Goal: Task Accomplishment & Management: Manage account settings

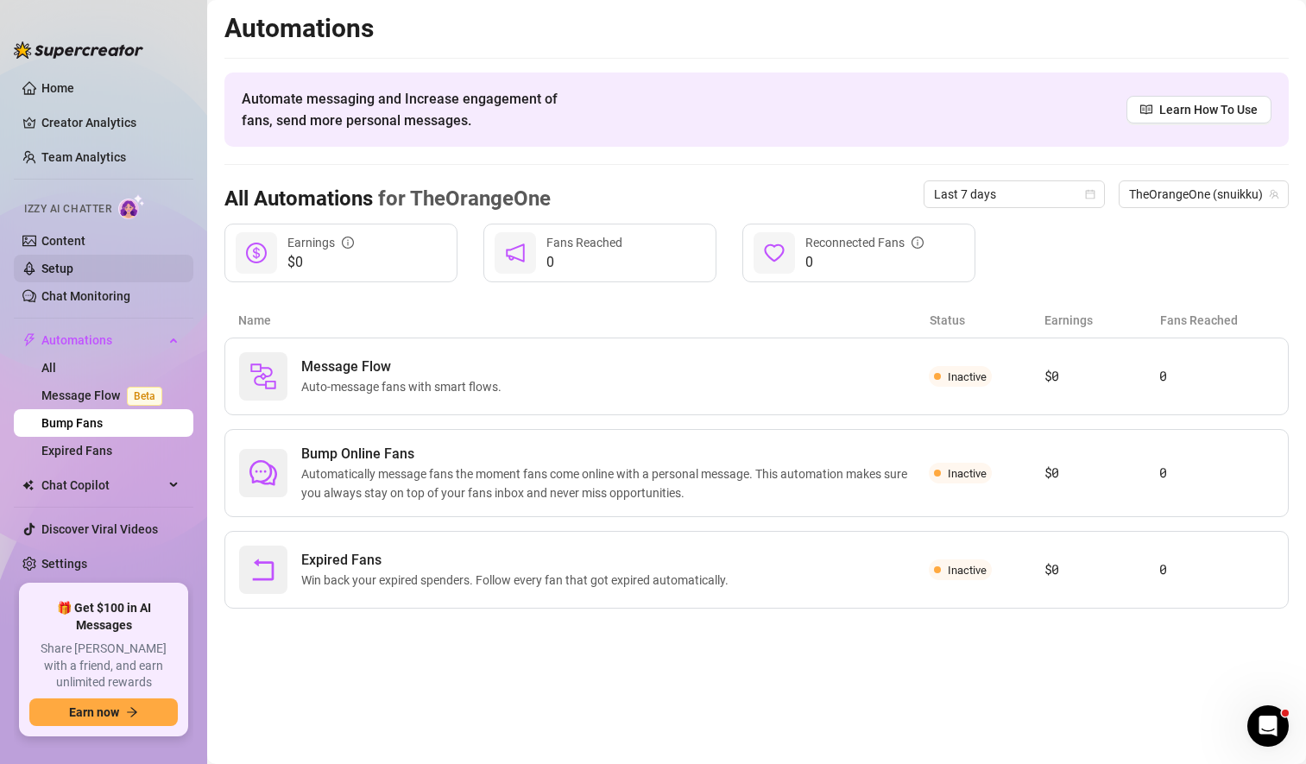
click at [73, 271] on link "Setup" at bounding box center [57, 268] width 32 height 14
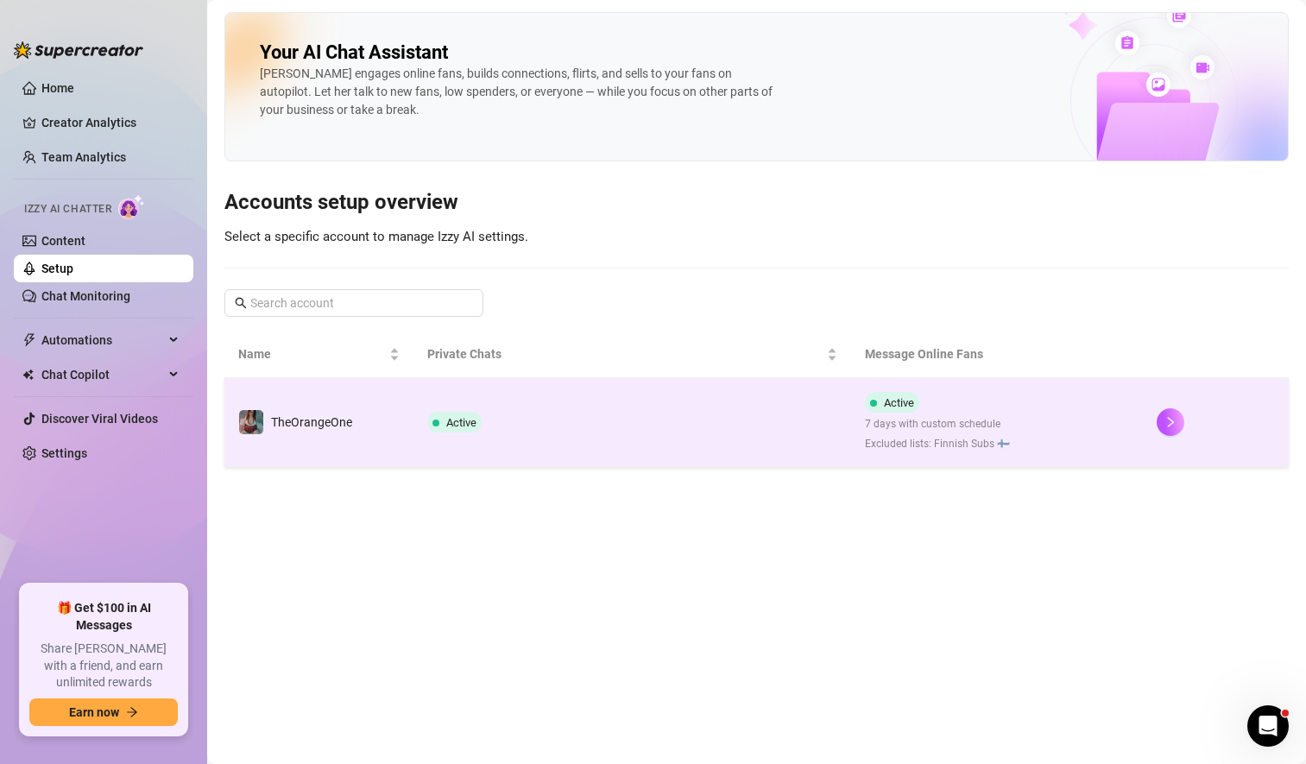
click at [683, 430] on td "Active" at bounding box center [631, 422] width 437 height 89
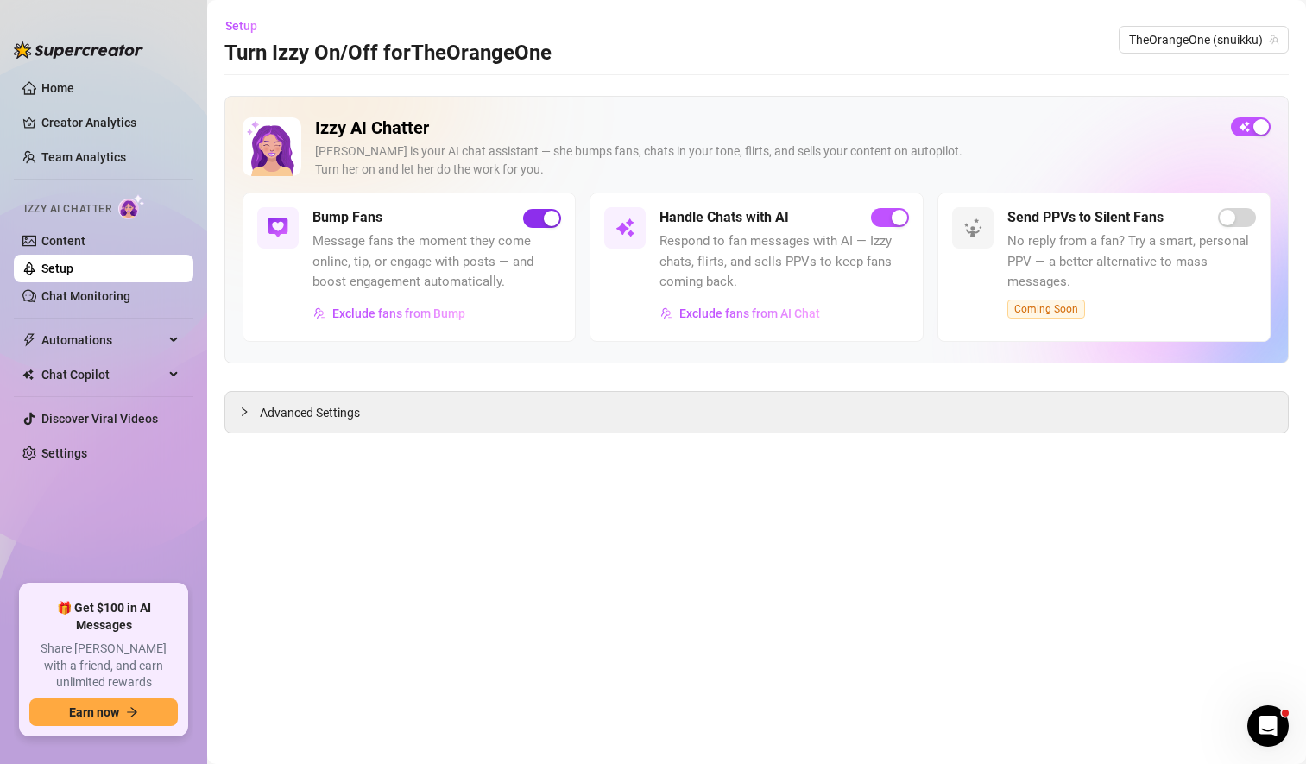
click at [541, 214] on span "button" at bounding box center [542, 218] width 38 height 19
click at [85, 243] on link "Content" at bounding box center [63, 241] width 44 height 14
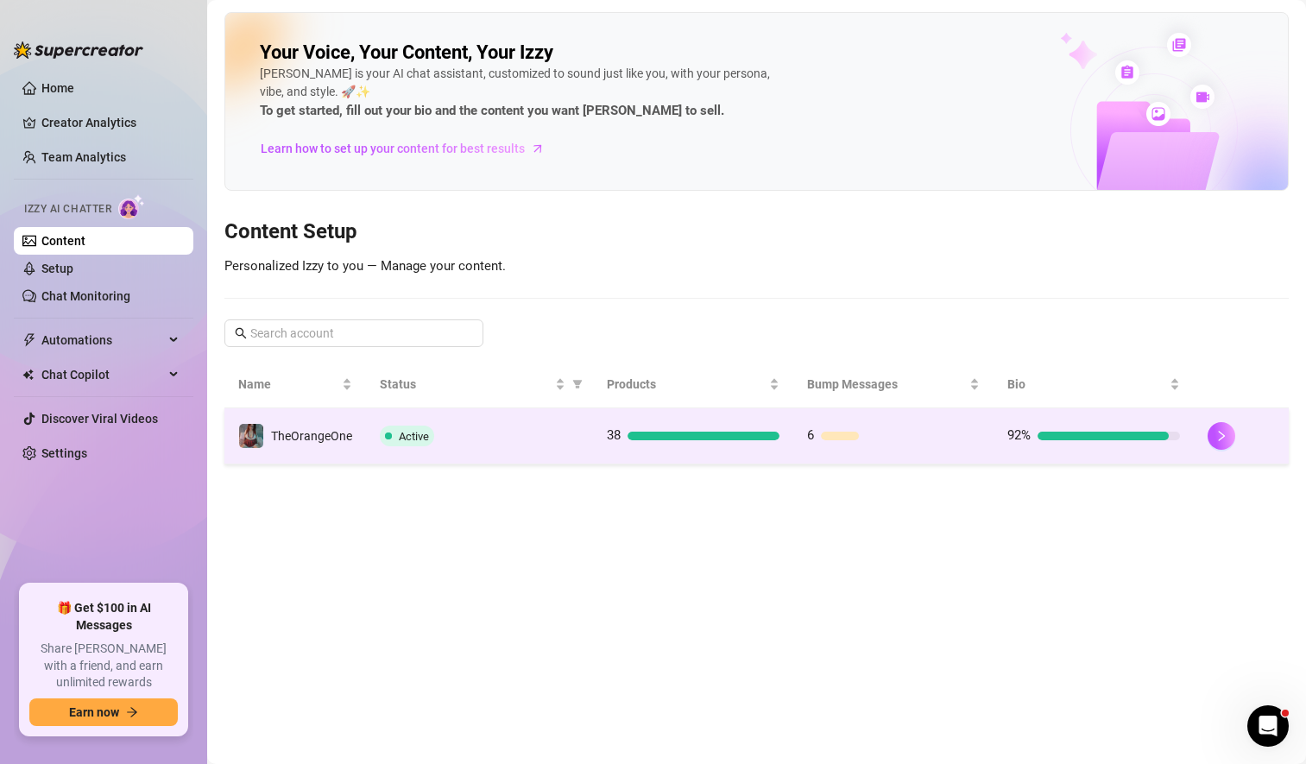
click at [502, 442] on div "Active" at bounding box center [479, 435] width 199 height 21
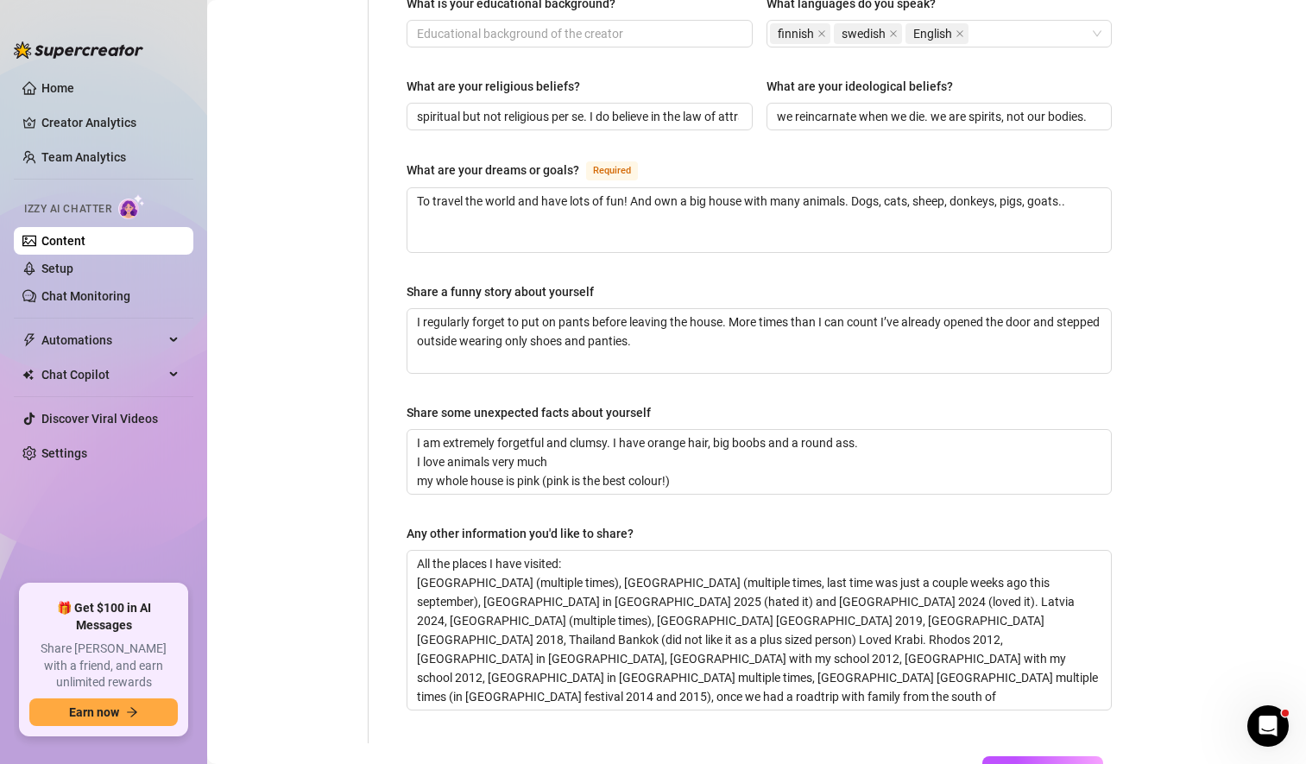
scroll to position [963, 0]
click at [704, 445] on textarea "I am extremely forgetful and clumsy. I have orange hair, big boobs and a round …" at bounding box center [758, 461] width 703 height 64
type textarea "I am extremely forgetful and clumsy. I have orange hair, big boobs and a round …"
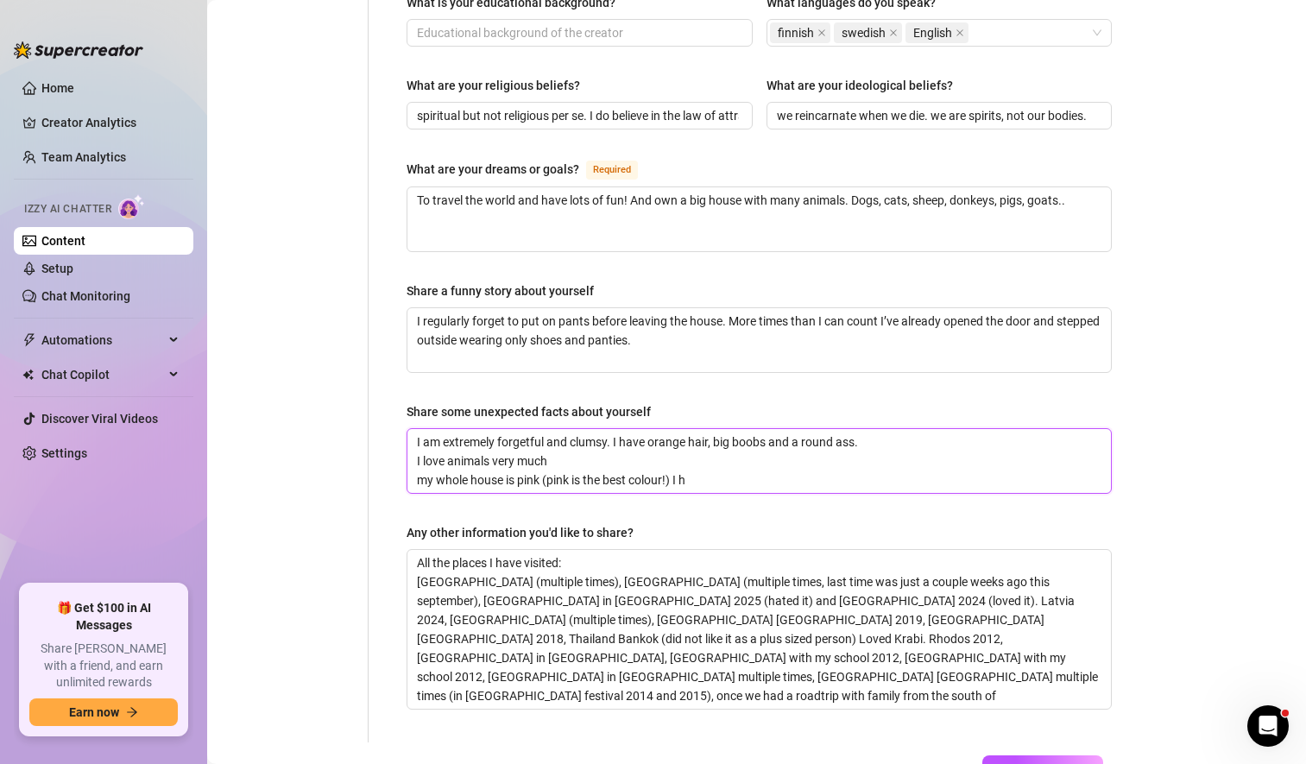
type textarea "I am extremely forgetful and clumsy. I have orange hair, big boobs and a round …"
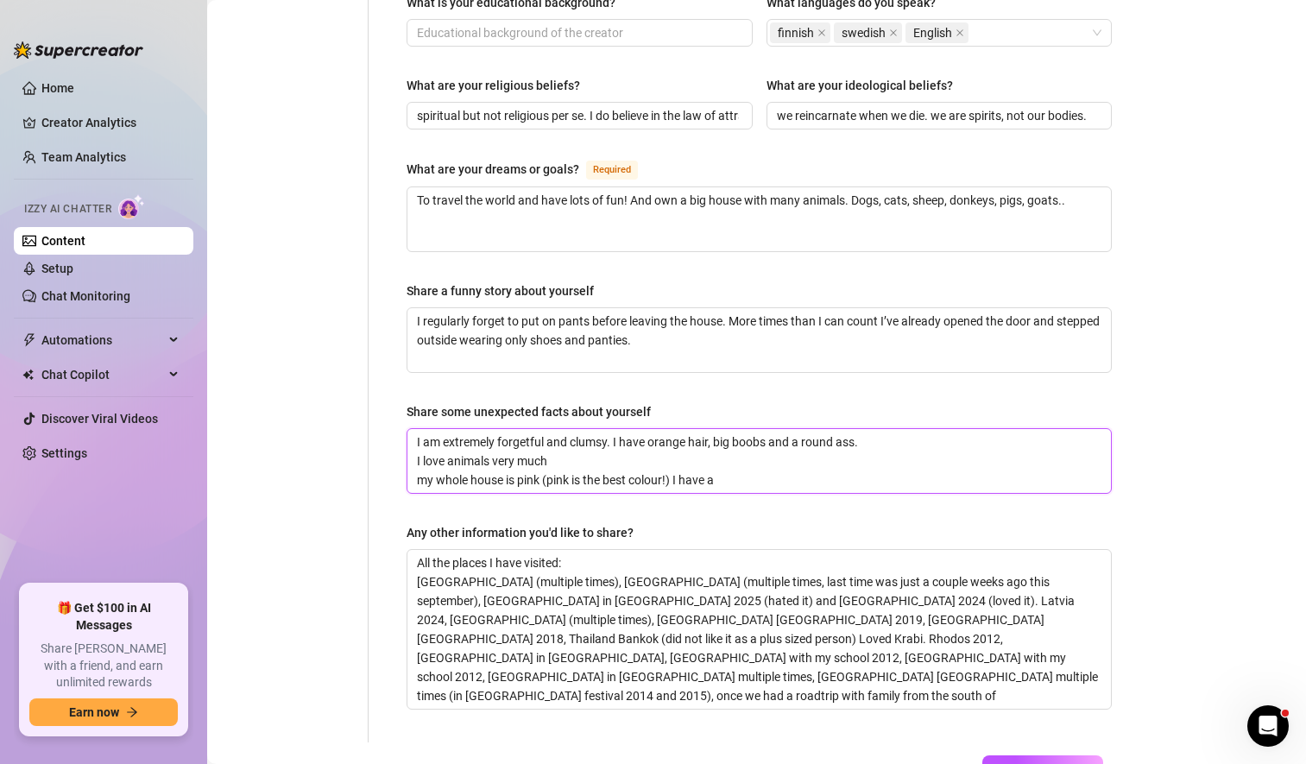
type textarea "I am extremely forgetful and clumsy. I have orange hair, big boobs and a round …"
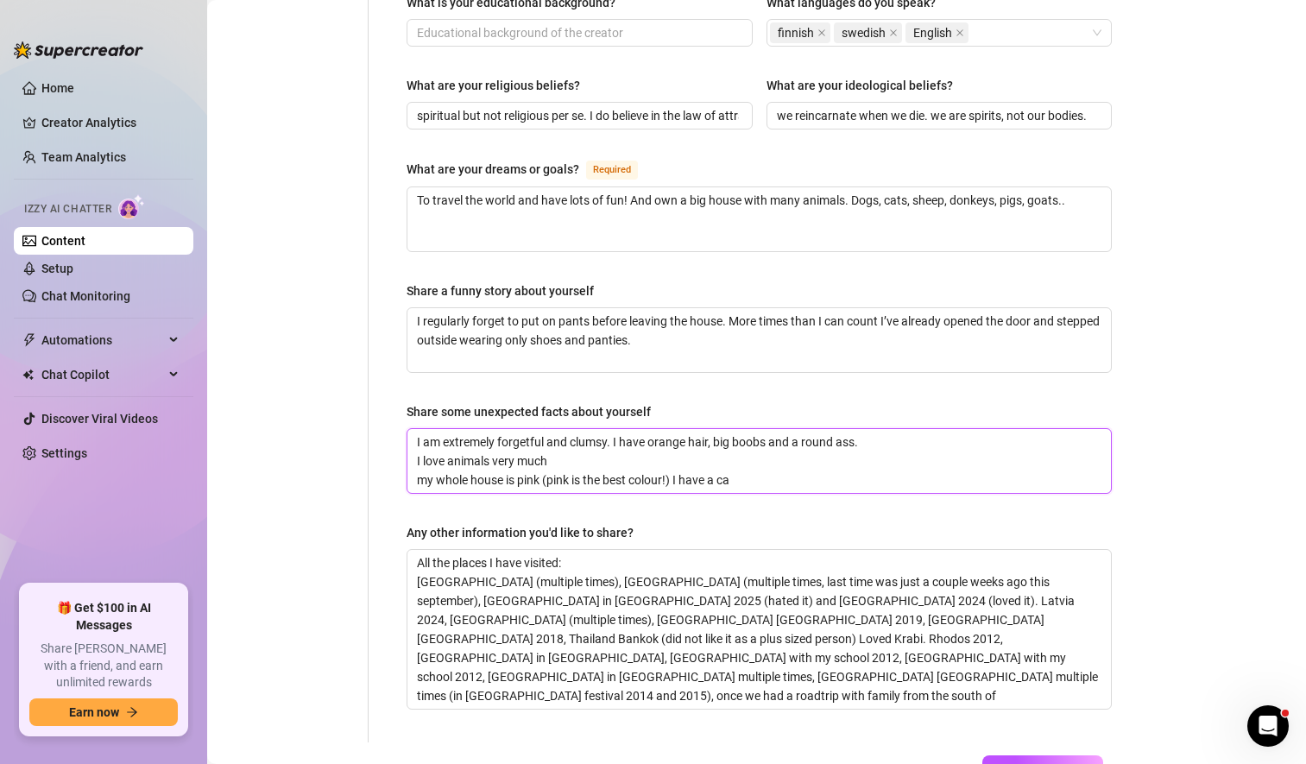
type textarea "I am extremely forgetful and clumsy. I have orange hair, big boobs and a round …"
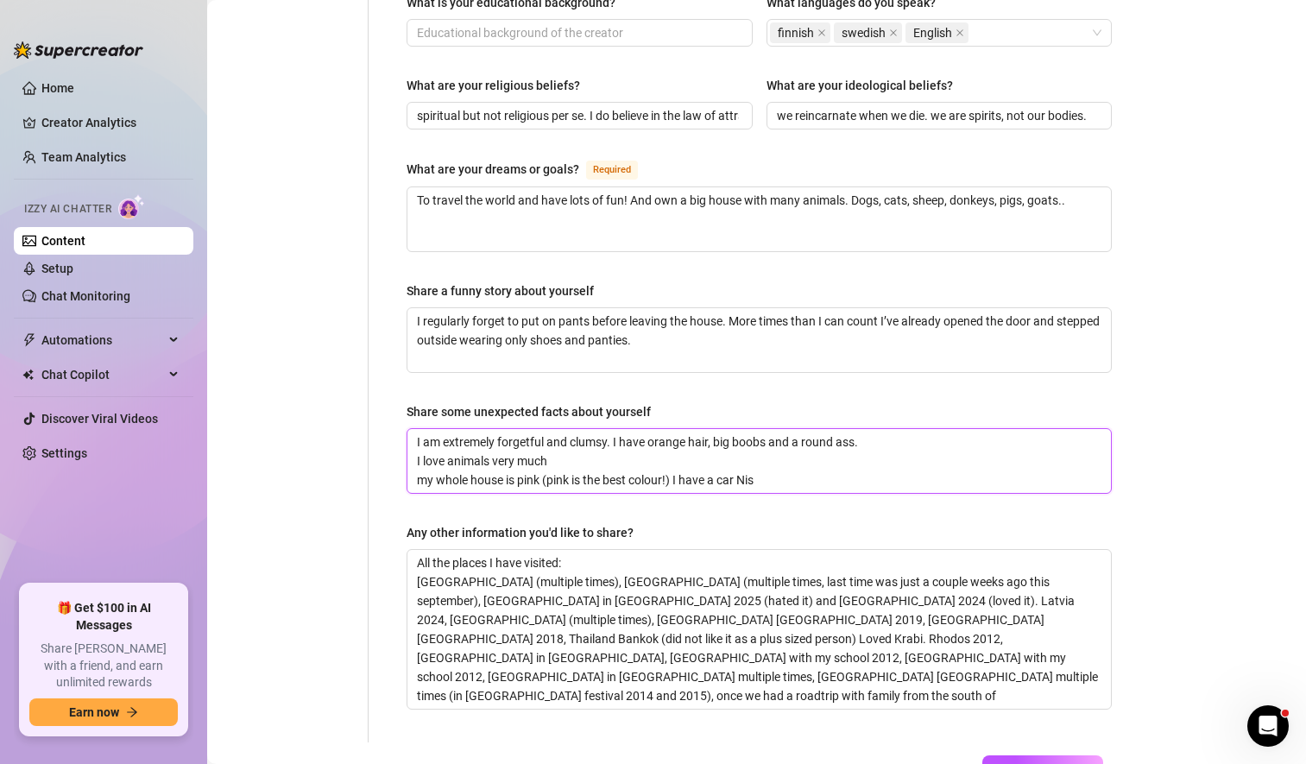
type textarea "I am extremely forgetful and clumsy. I have orange hair, big boobs and a round …"
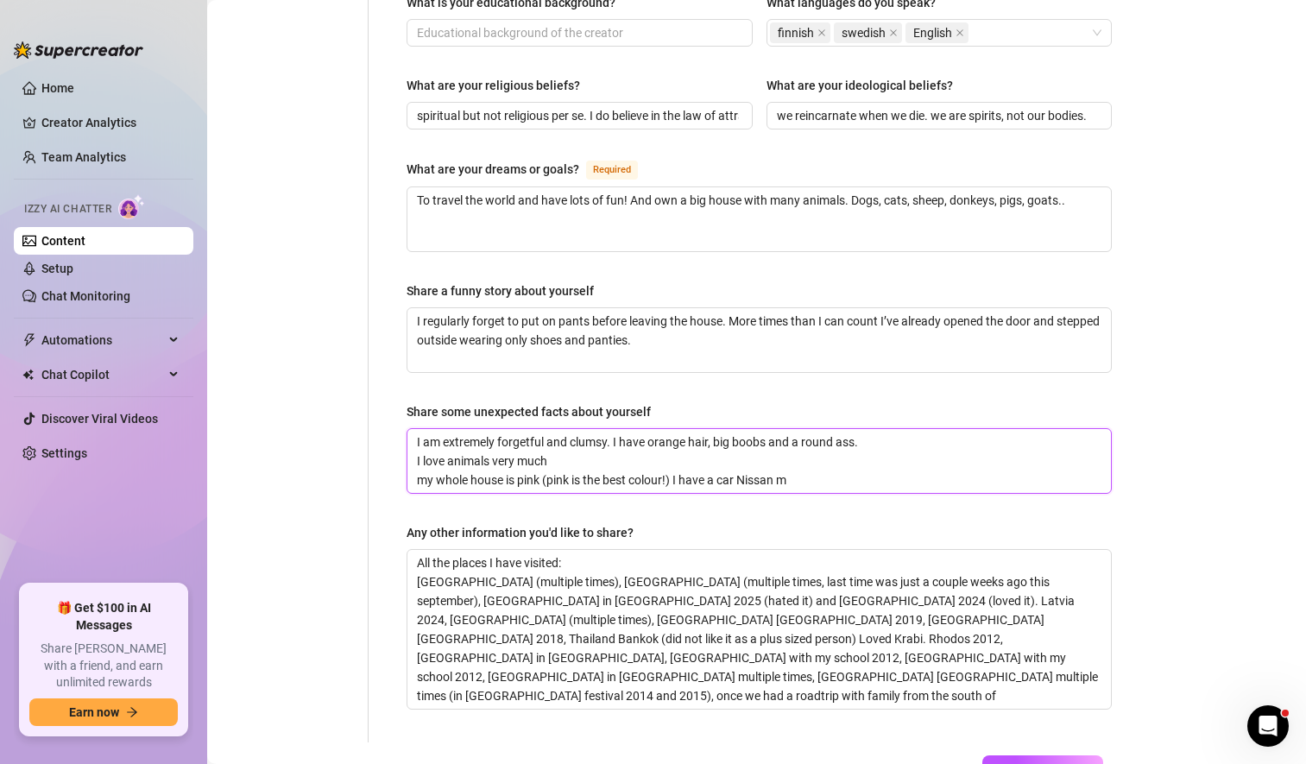
type textarea "I am extremely forgetful and clumsy. I have orange hair, big boobs and a round …"
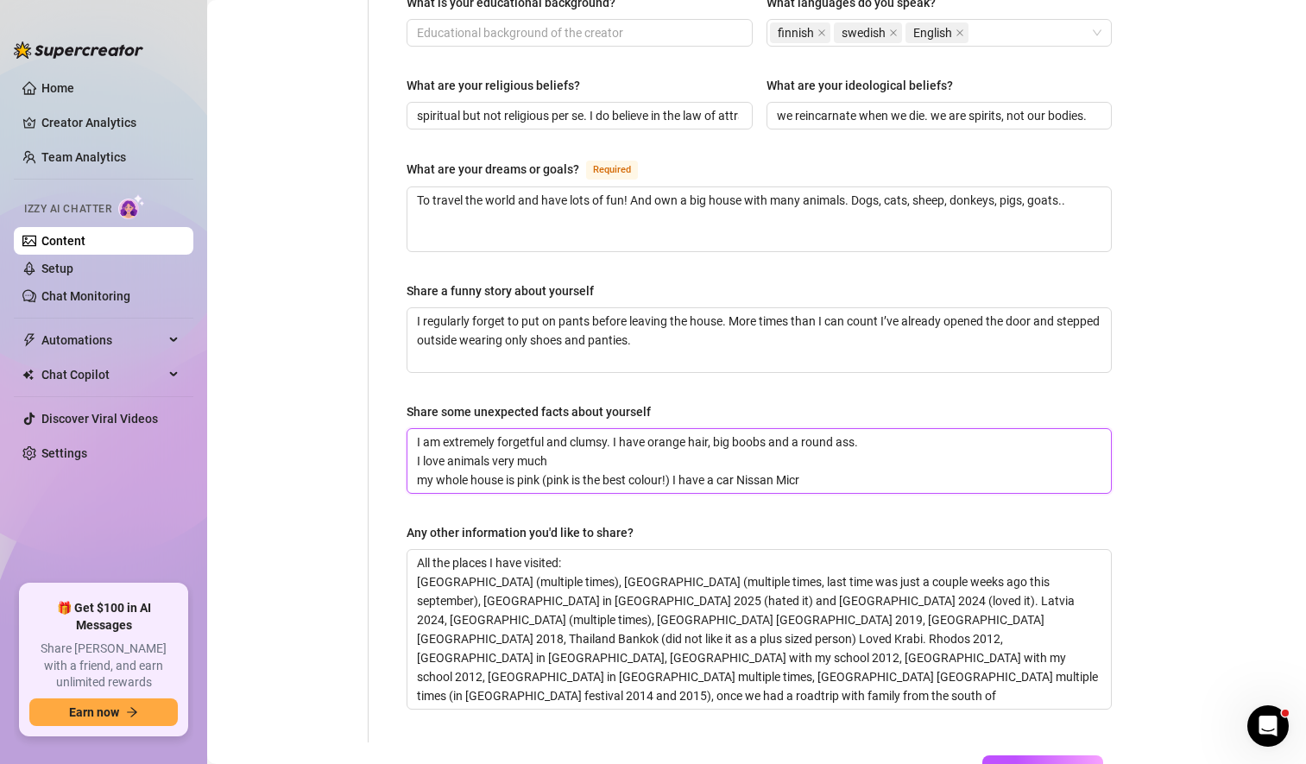
type textarea "I am extremely forgetful and clumsy. I have orange hair, big boobs and a round …"
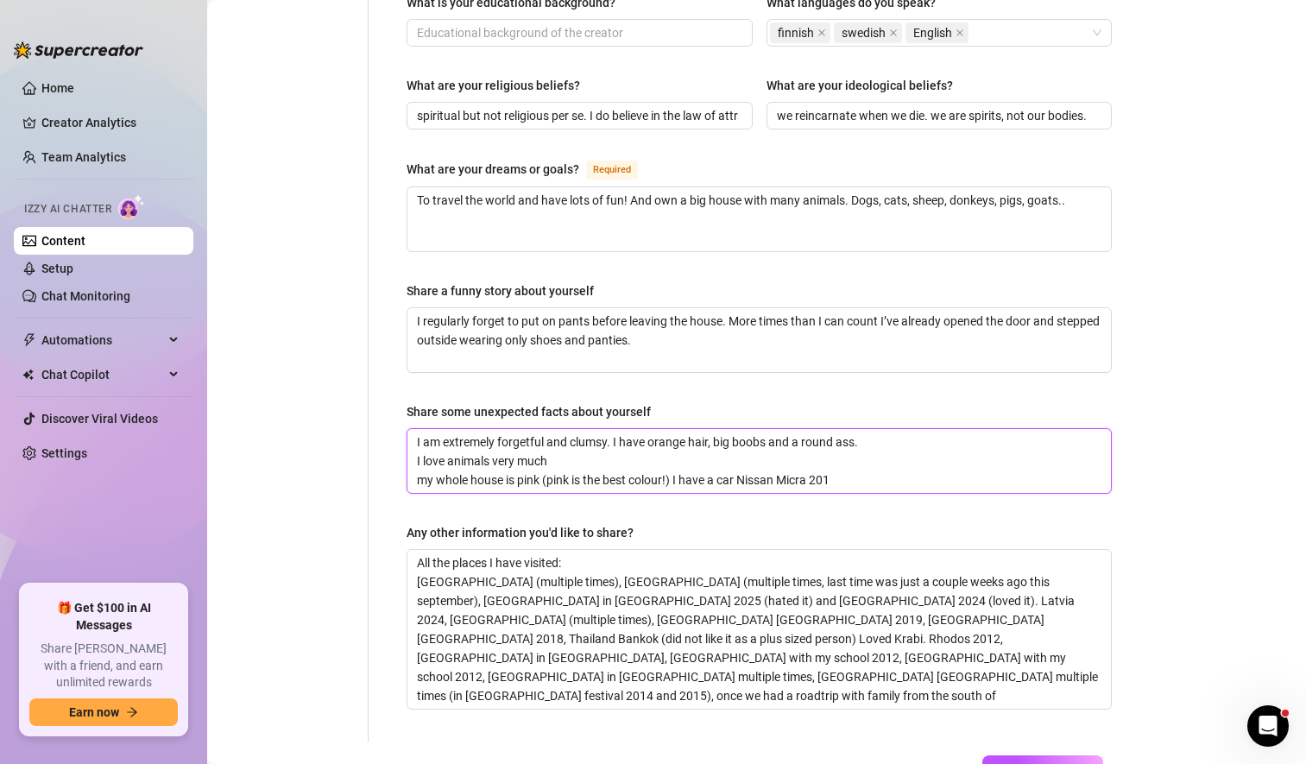
type textarea "I am extremely forgetful and clumsy. I have orange hair, big boobs and a round …"
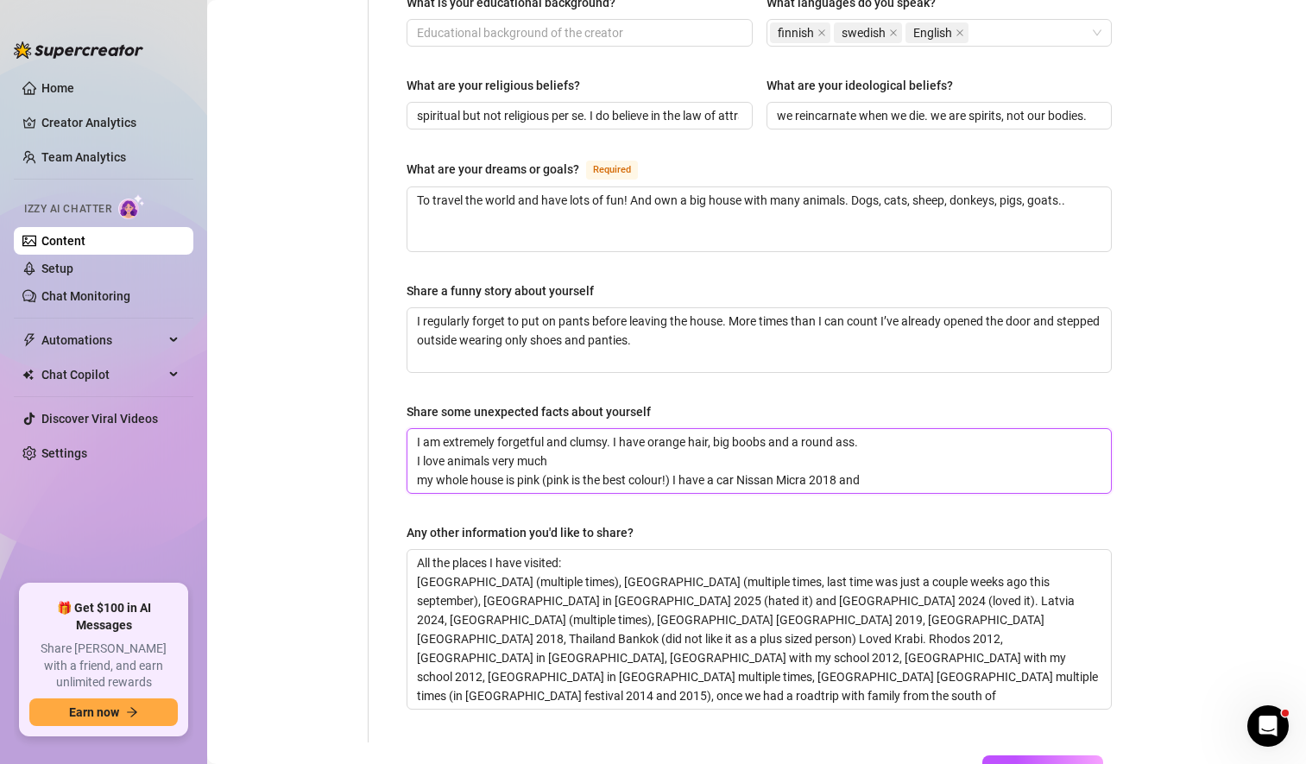
type textarea "I am extremely forgetful and clumsy. I have orange hair, big boobs and a round …"
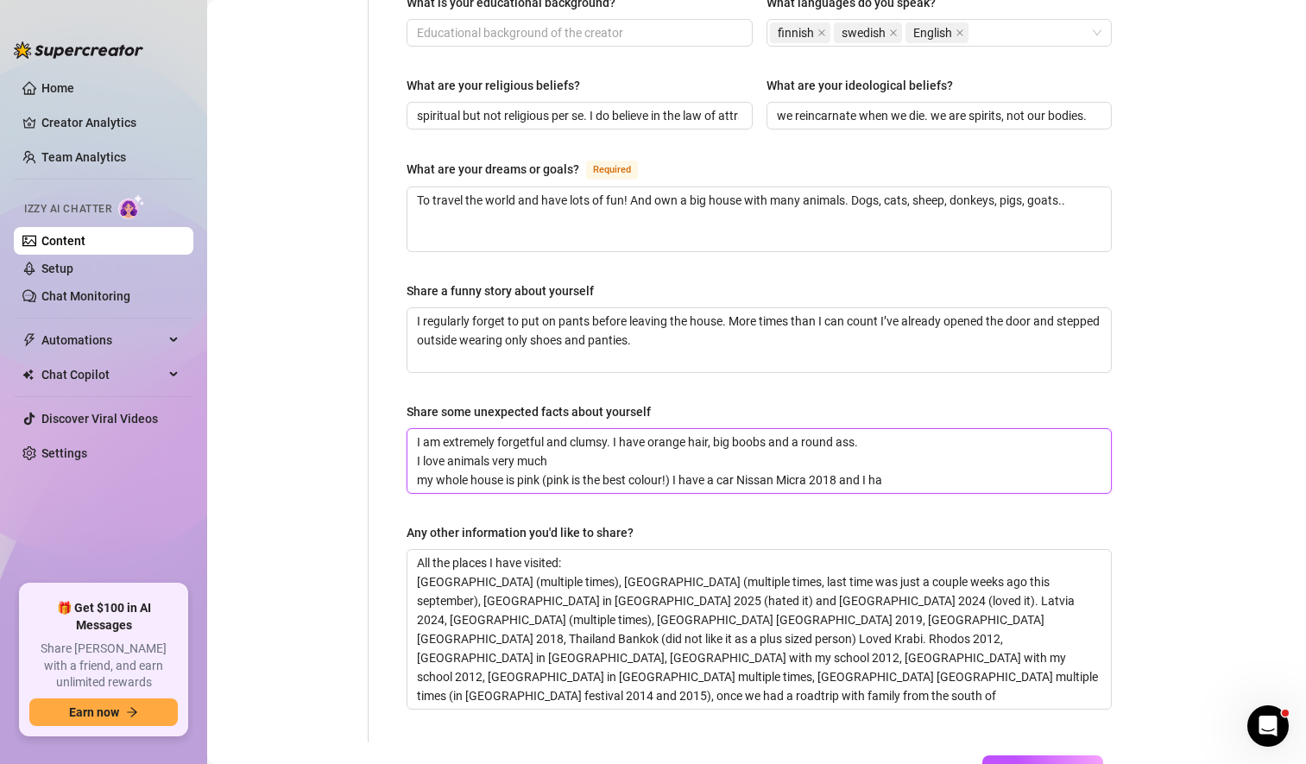
type textarea "I am extremely forgetful and clumsy. I have orange hair, big boobs and a round …"
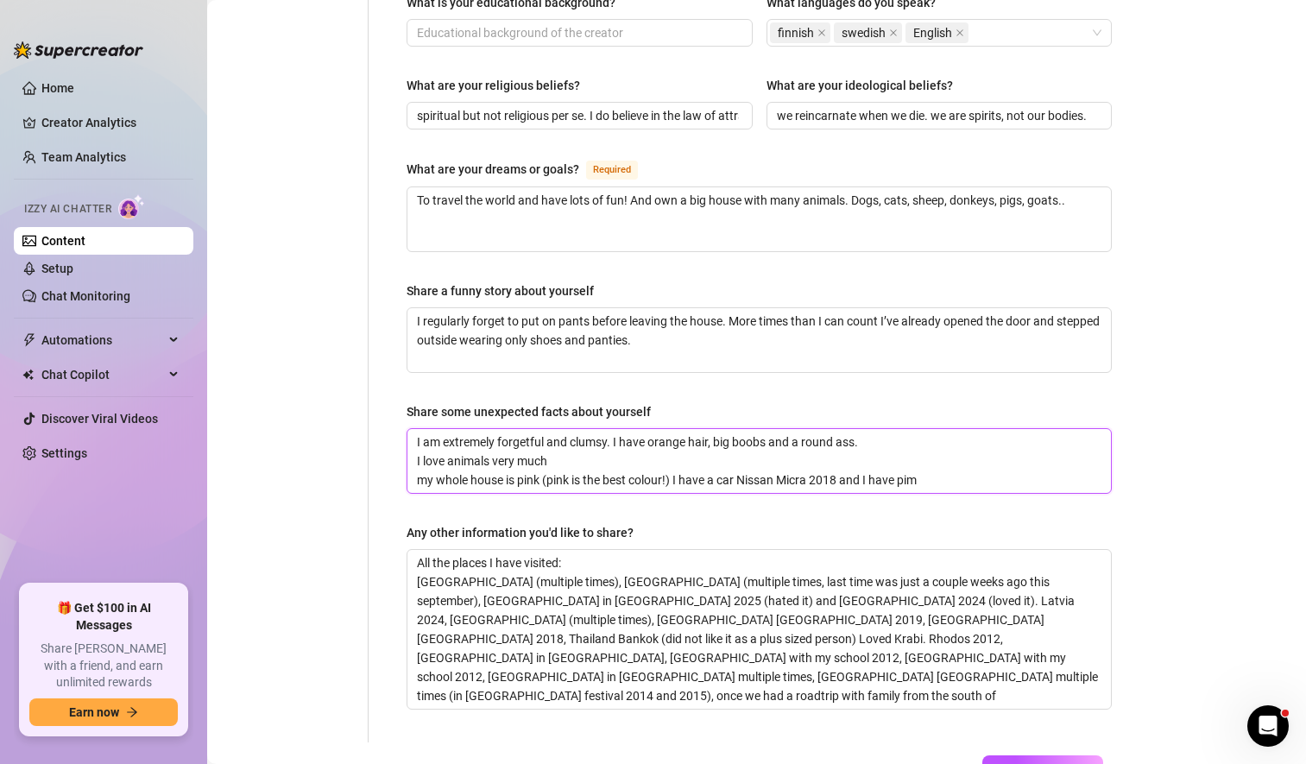
type textarea "I am extremely forgetful and clumsy. I have orange hair, big boobs and a round …"
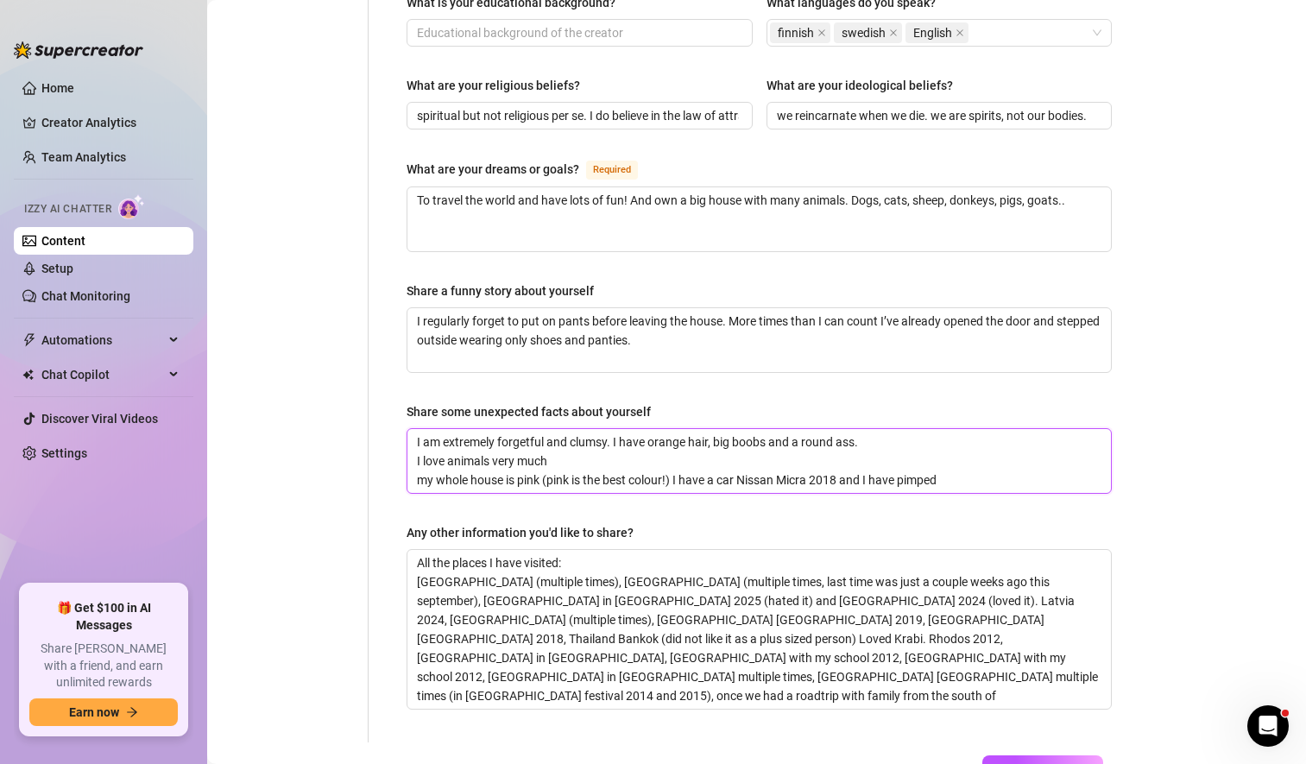
type textarea "I am extremely forgetful and clumsy. I have orange hair, big boobs and a round …"
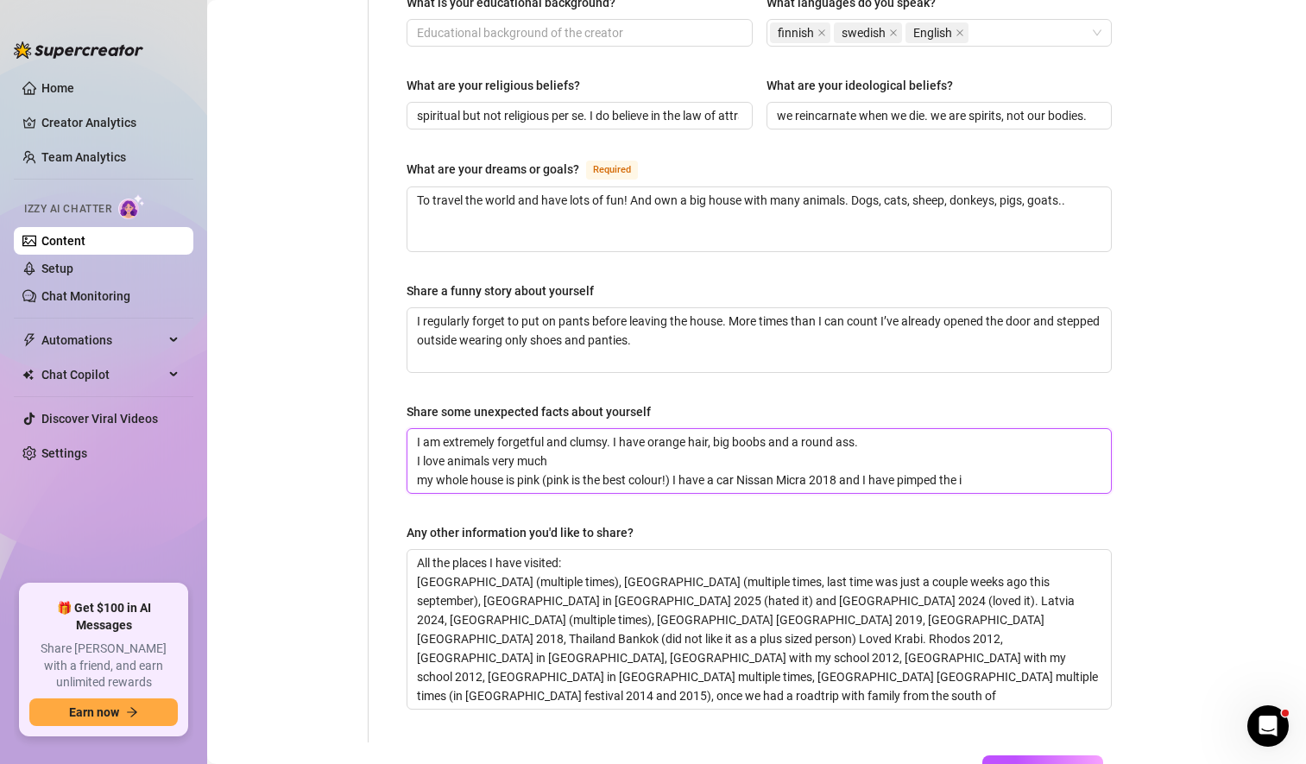
type textarea "I am extremely forgetful and clumsy. I have orange hair, big boobs and a round …"
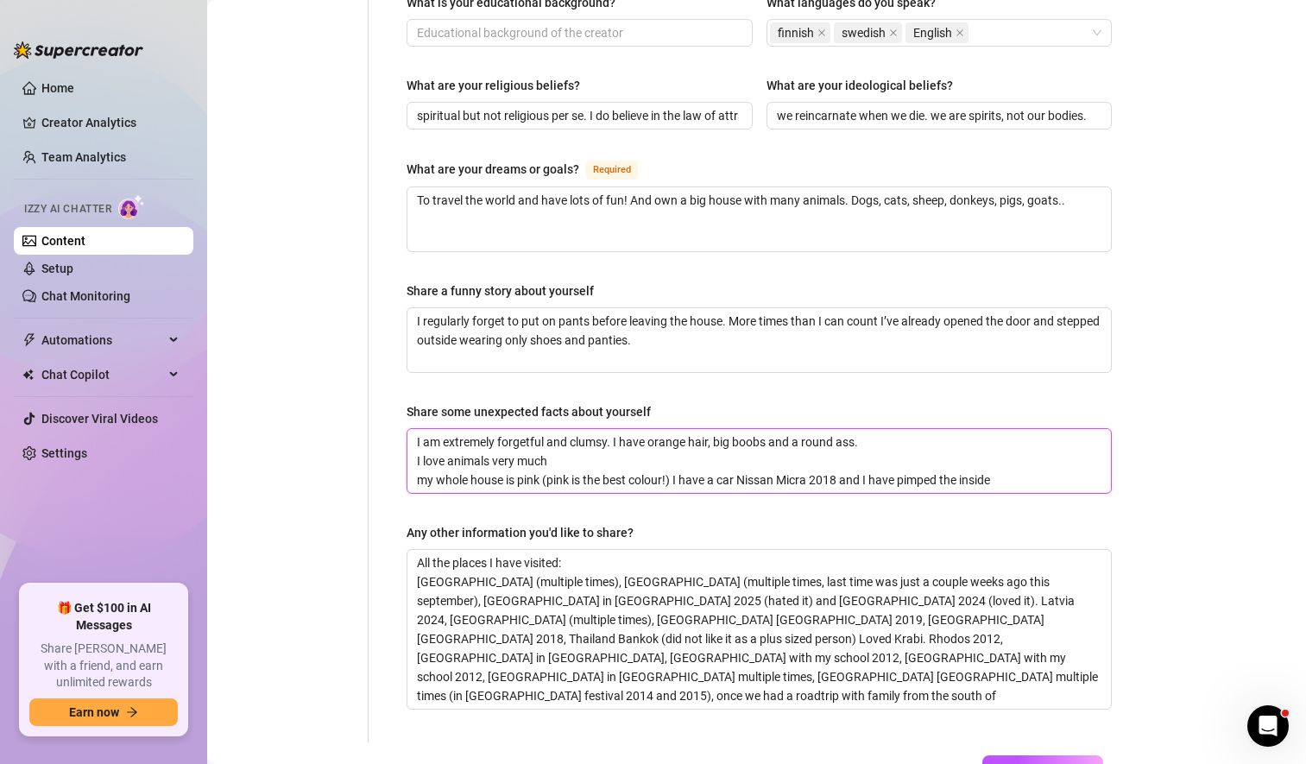
type textarea "I am extremely forgetful and clumsy. I have orange hair, big boobs and a round …"
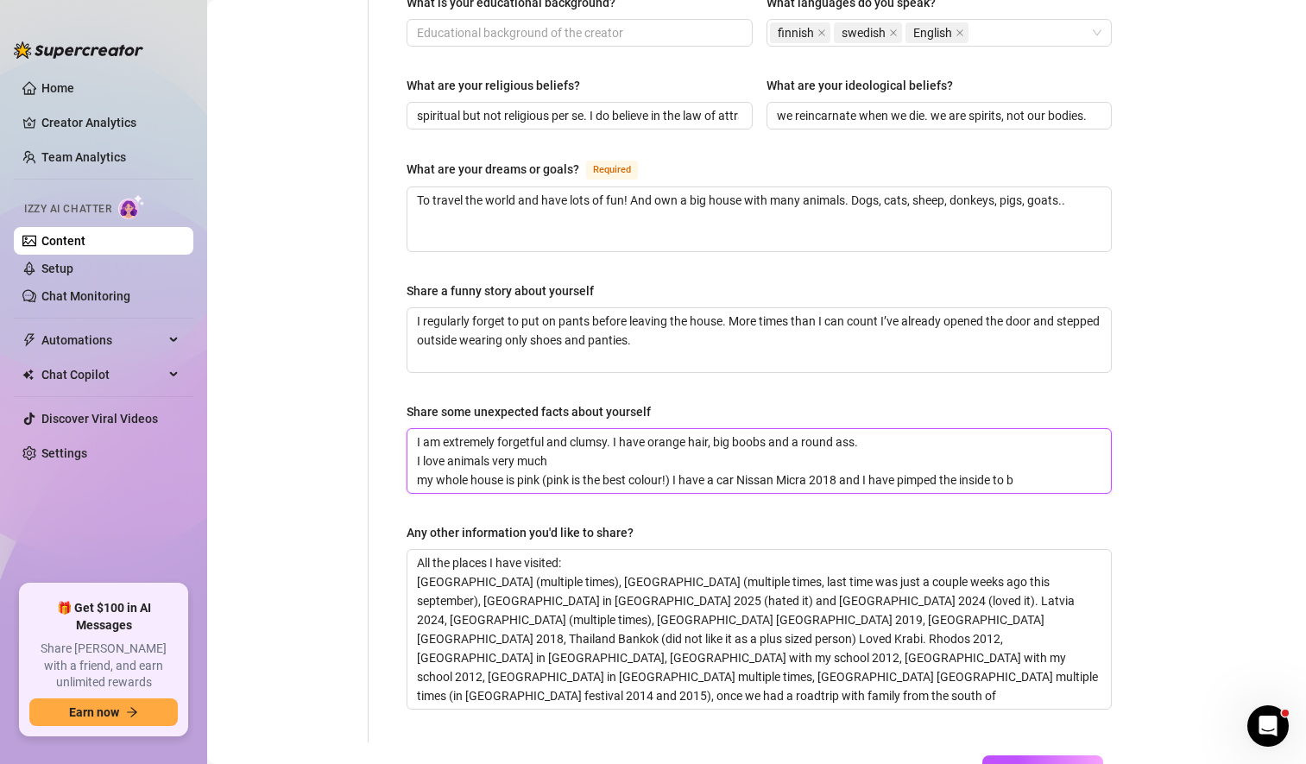
type textarea "I am extremely forgetful and clumsy. I have orange hair, big boobs and a round …"
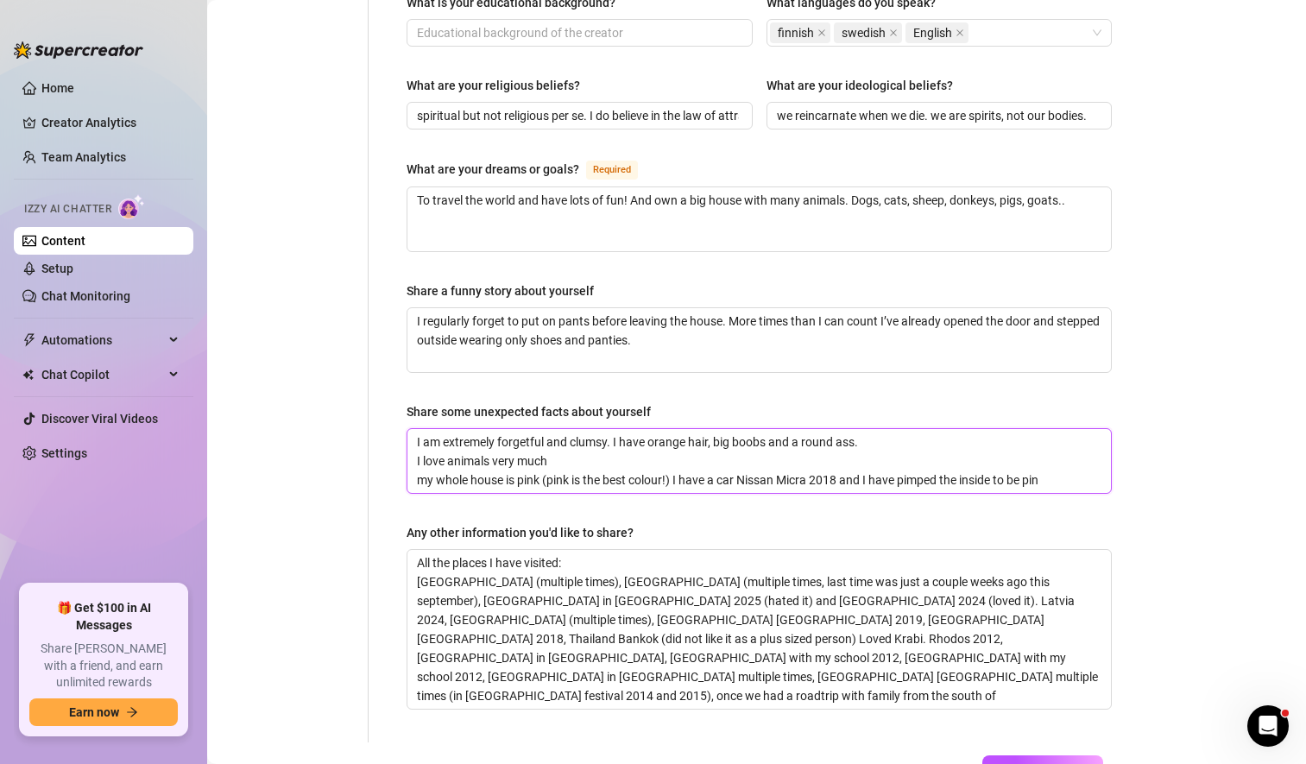
type textarea "I am extremely forgetful and clumsy. I have orange hair, big boobs and a round …"
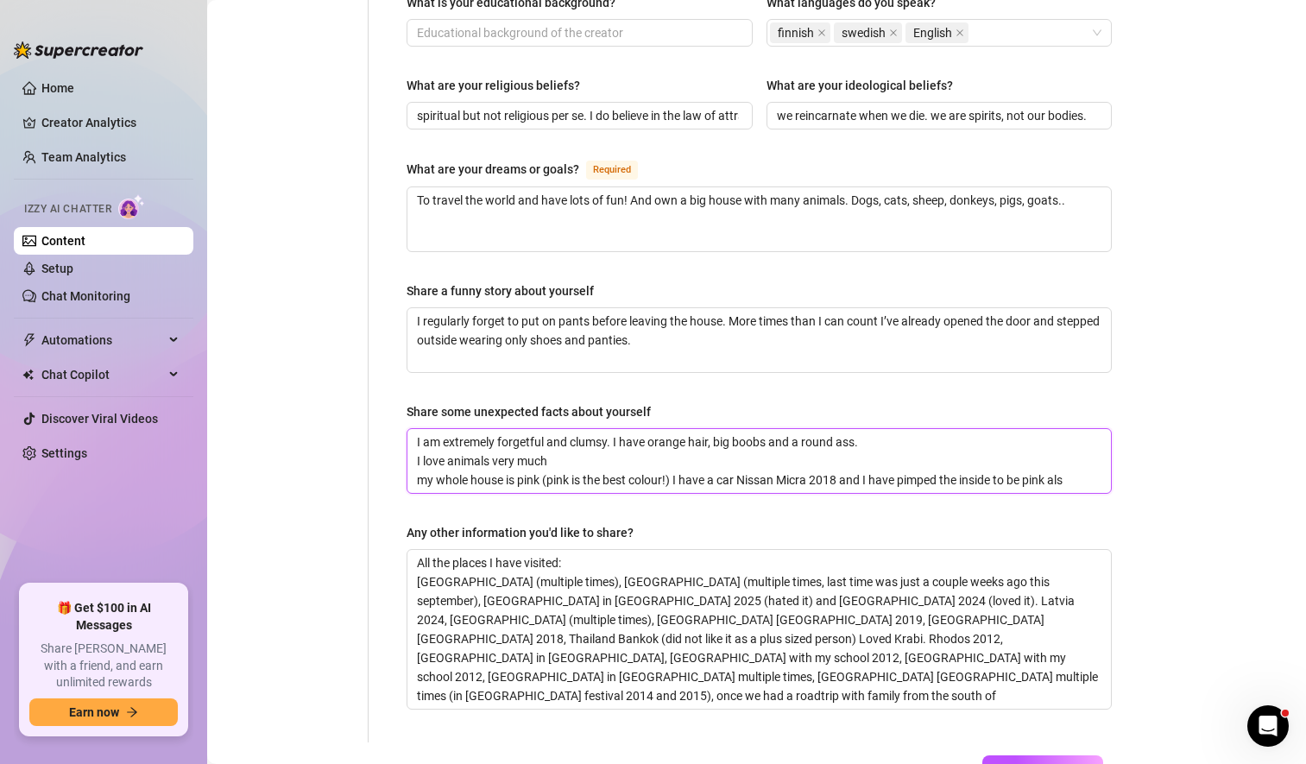
type textarea "I am extremely forgetful and clumsy. I have orange hair, big boobs and a round …"
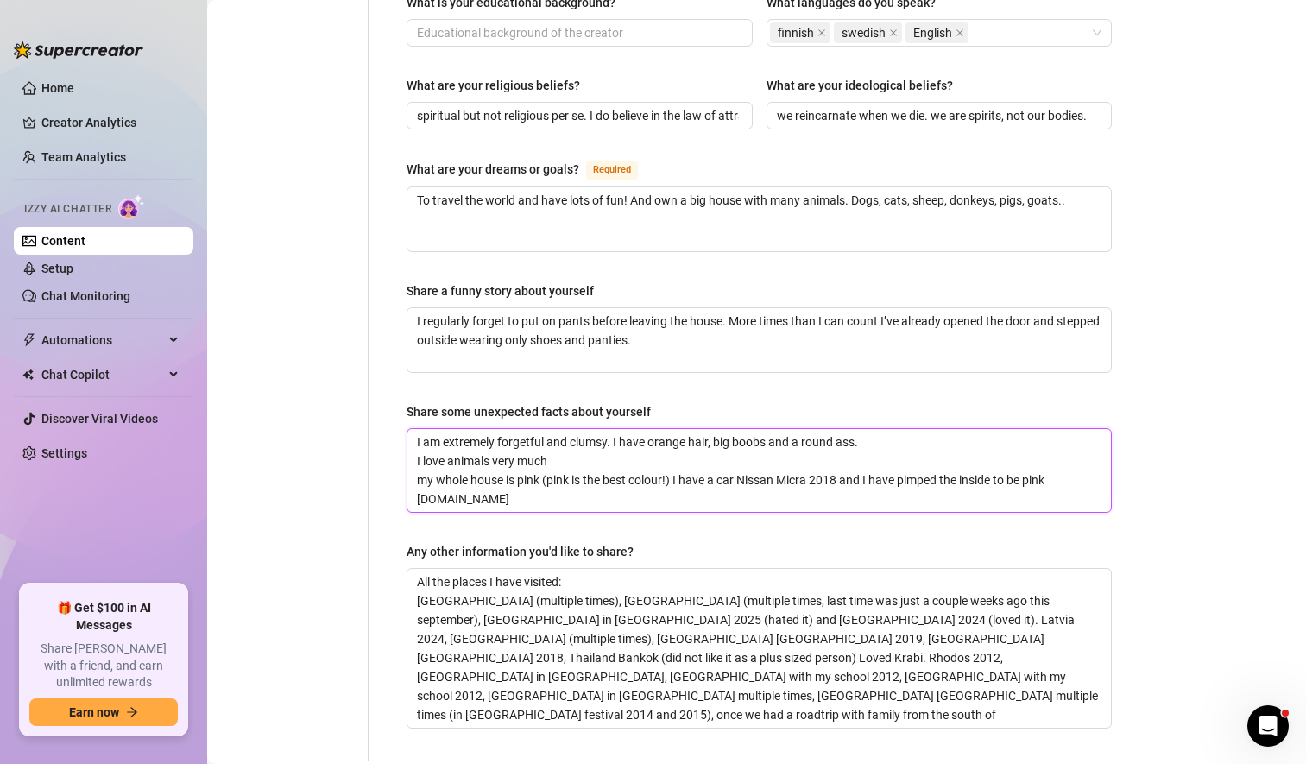
type textarea "I am extremely forgetful and clumsy. I have orange hair, big boobs and a round …"
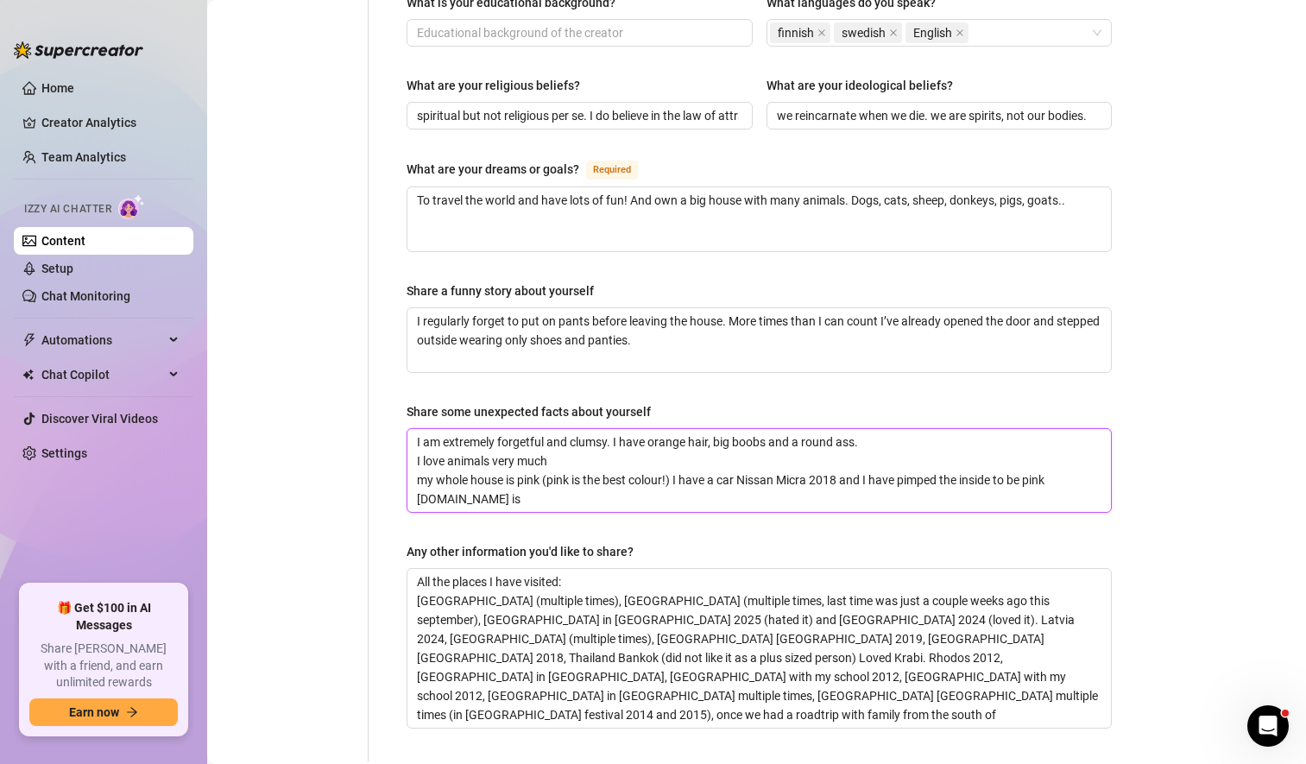
type textarea "I am extremely forgetful and clumsy. I have orange hair, big boobs and a round …"
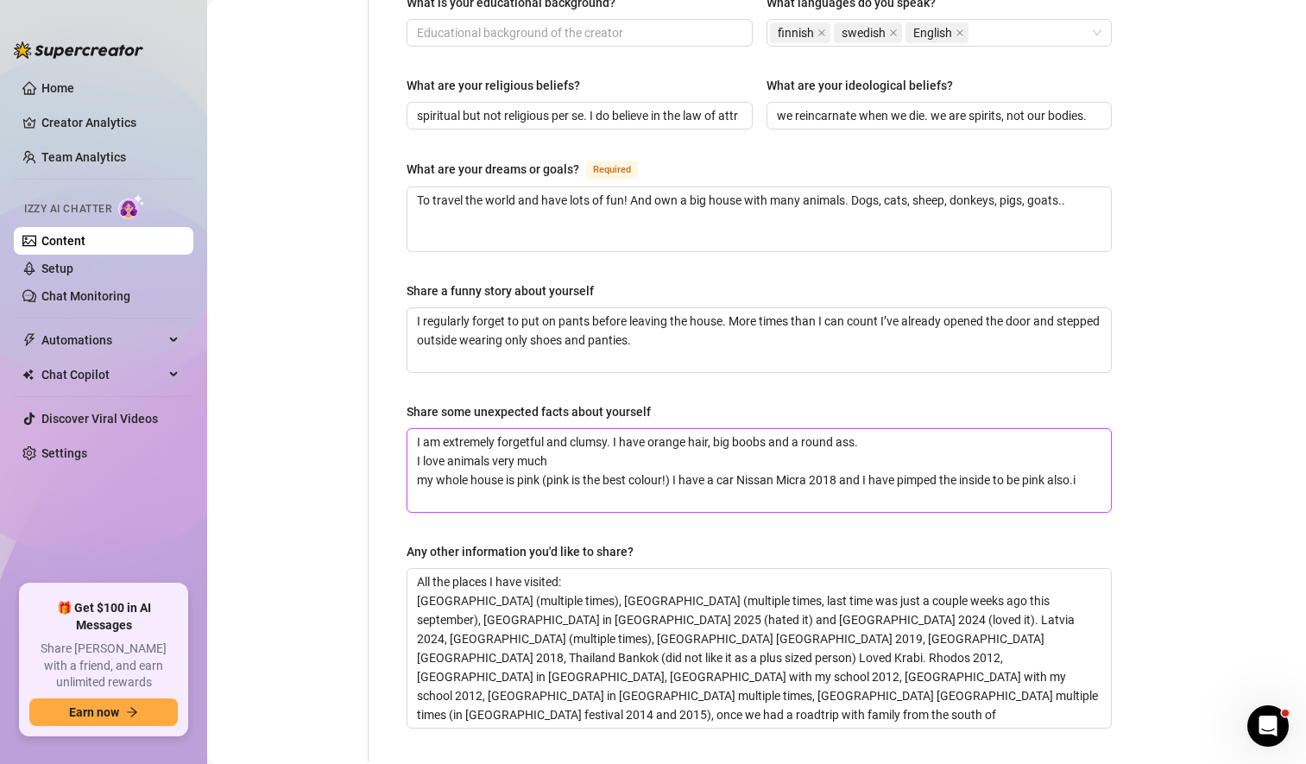
type textarea "I am extremely forgetful and clumsy. I have orange hair, big boobs and a round …"
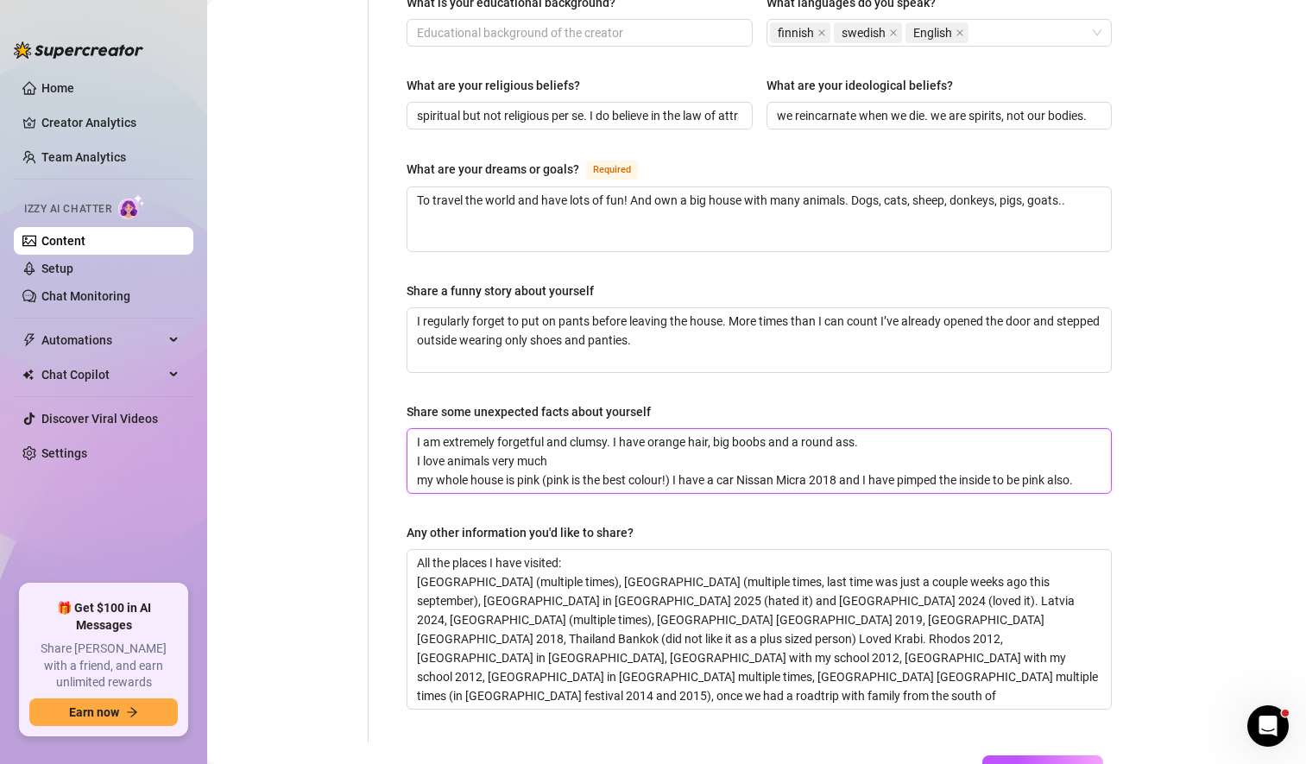
type textarea "I am extremely forgetful and clumsy. I have orange hair, big boobs and a round …"
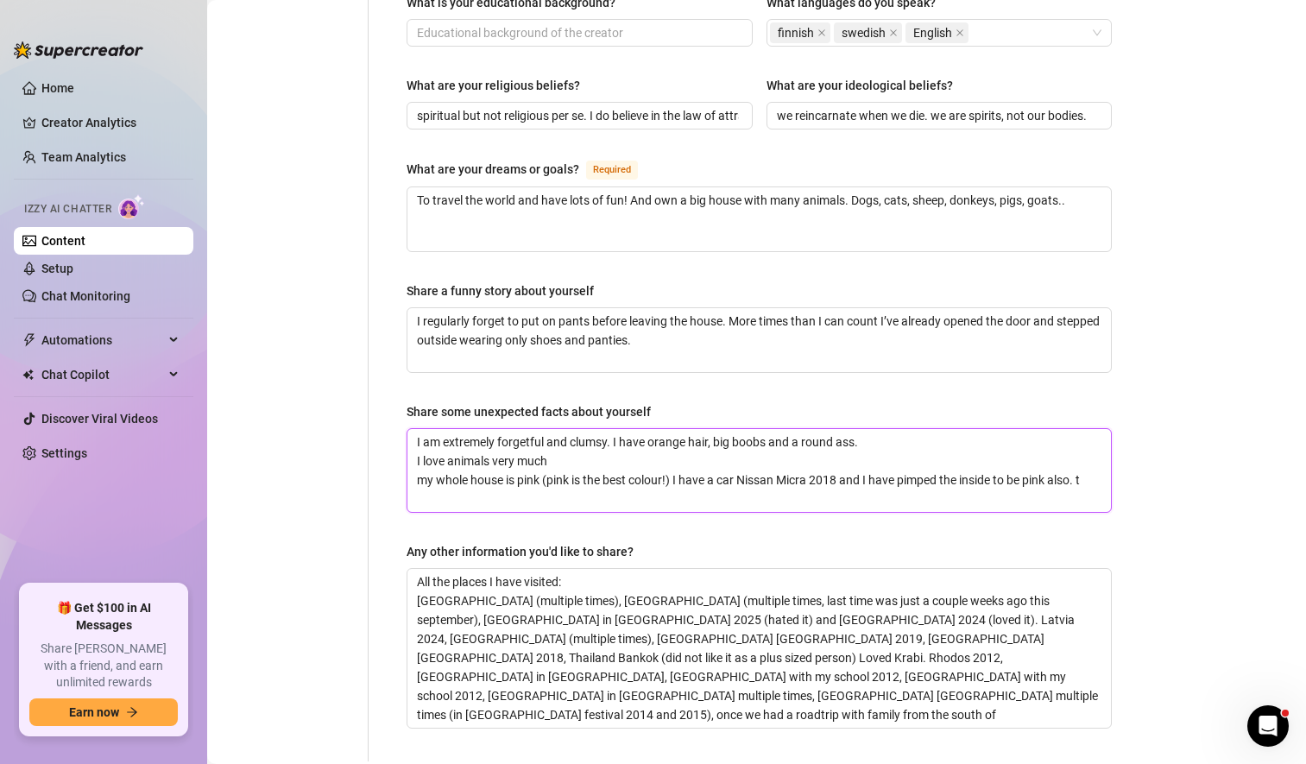
type textarea "I am extremely forgetful and clumsy. I have orange hair, big boobs and a round …"
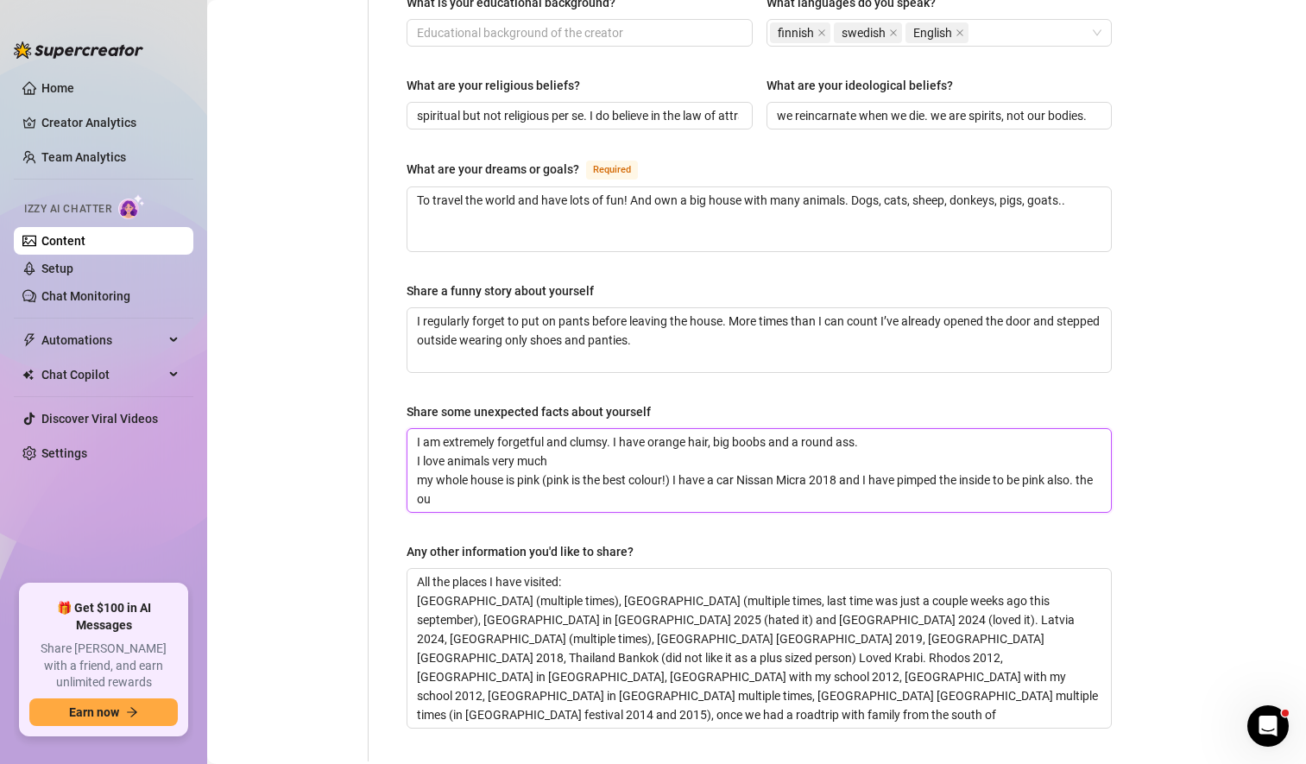
type textarea "I am extremely forgetful and clumsy. I have orange hair, big boobs and a round …"
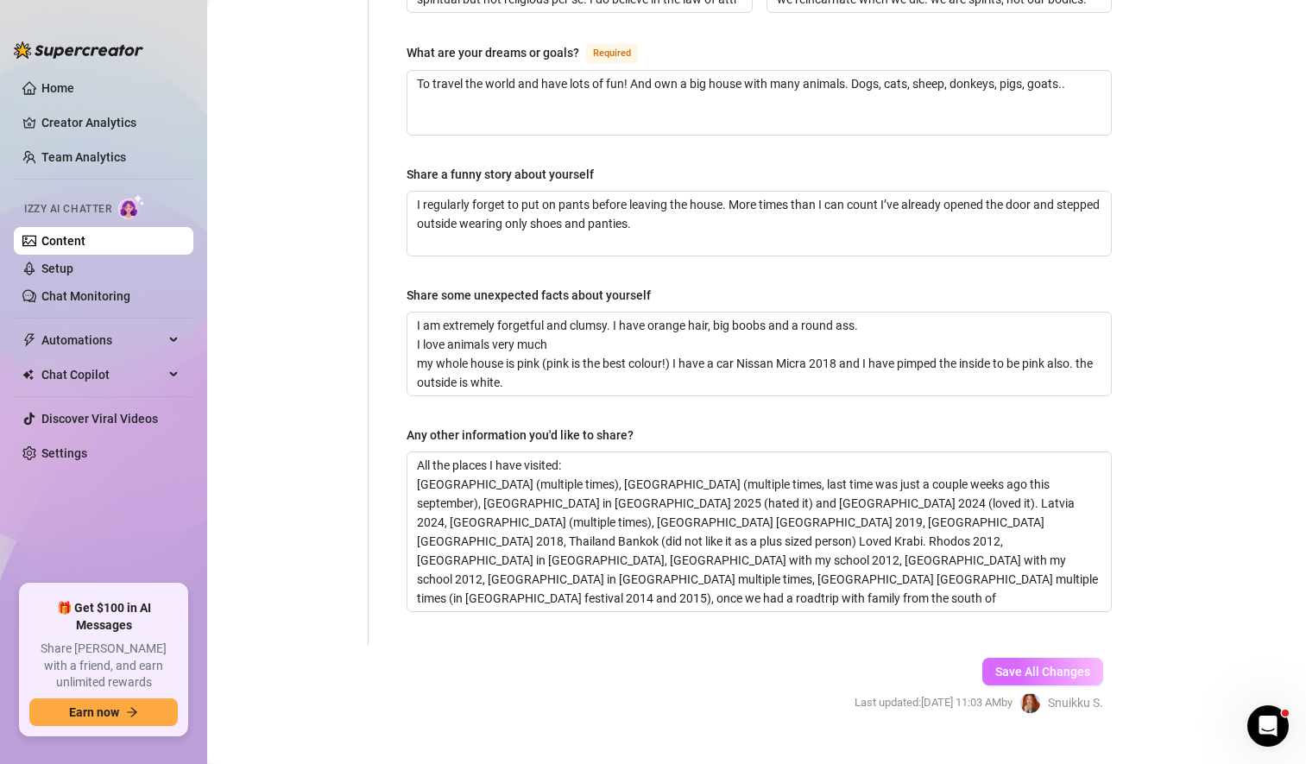
click at [1010, 664] on span "Save All Changes" at bounding box center [1042, 671] width 95 height 14
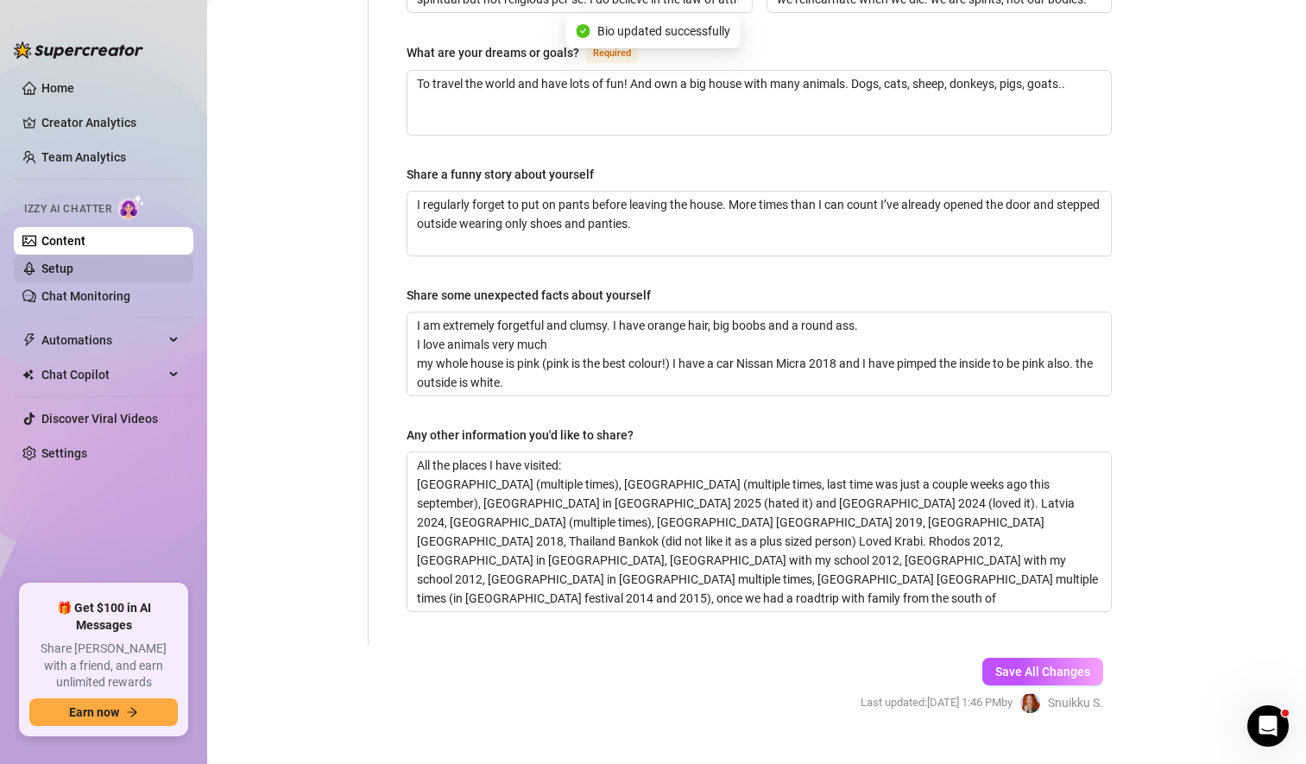
click at [73, 263] on link "Setup" at bounding box center [57, 268] width 32 height 14
